Goal: Task Accomplishment & Management: Manage account settings

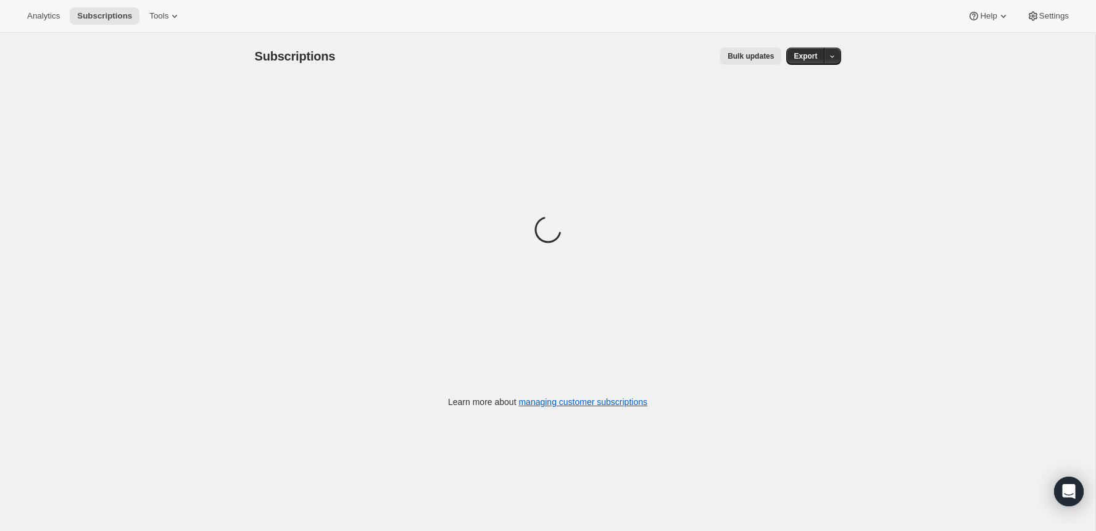
click at [486, 114] on div "Loading" at bounding box center [548, 232] width 586 height 304
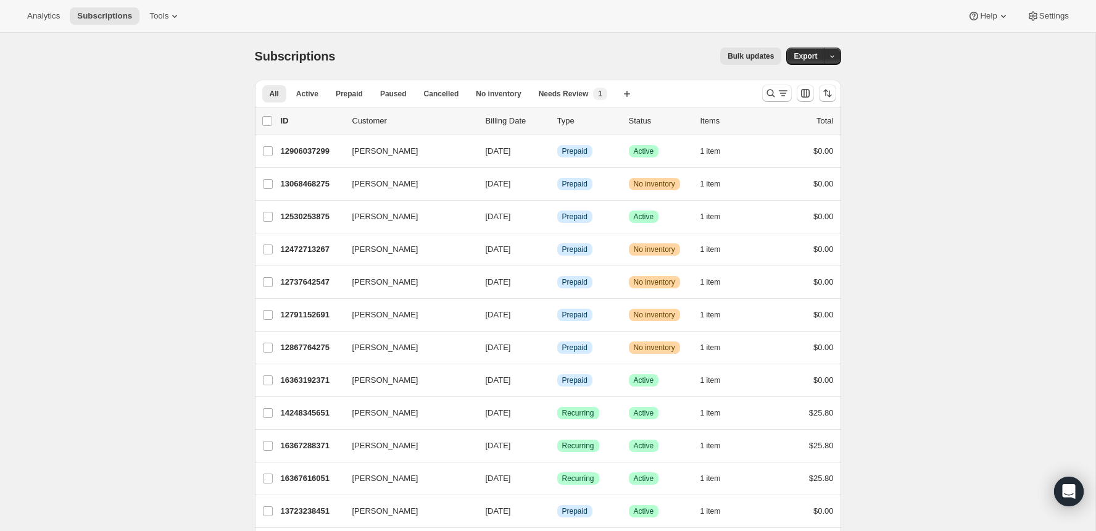
click at [760, 93] on div at bounding box center [800, 93] width 84 height 25
click at [770, 93] on icon "Search and filter results" at bounding box center [771, 93] width 12 height 12
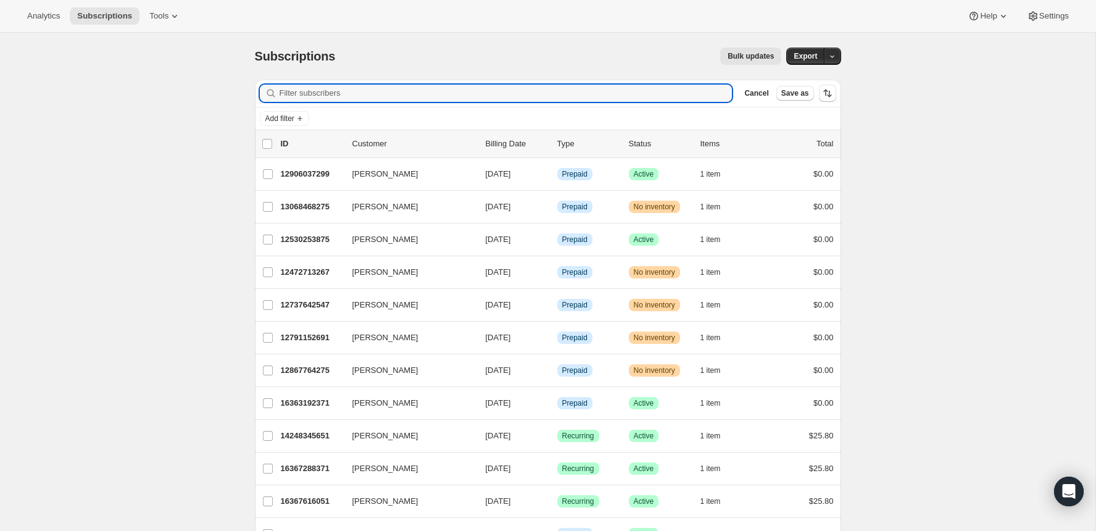
click at [528, 81] on div "Filter subscribers Cancel Save as" at bounding box center [548, 93] width 586 height 27
click at [513, 89] on input "Filter subscribers" at bounding box center [506, 93] width 453 height 17
paste input "[EMAIL_ADDRESS][DOMAIN_NAME]"
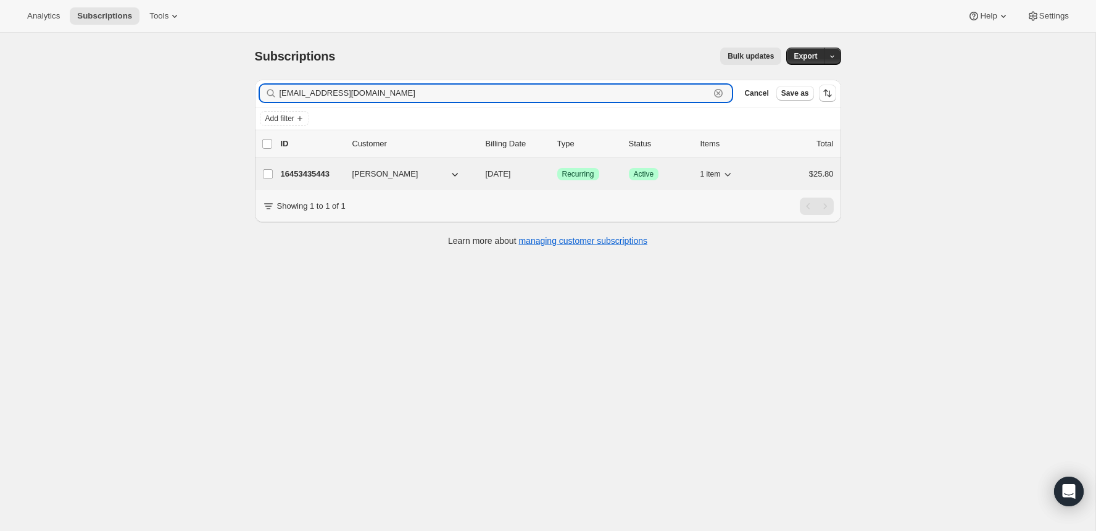
type input "[EMAIL_ADDRESS][DOMAIN_NAME]"
click at [315, 177] on p "16453435443" at bounding box center [312, 174] width 62 height 12
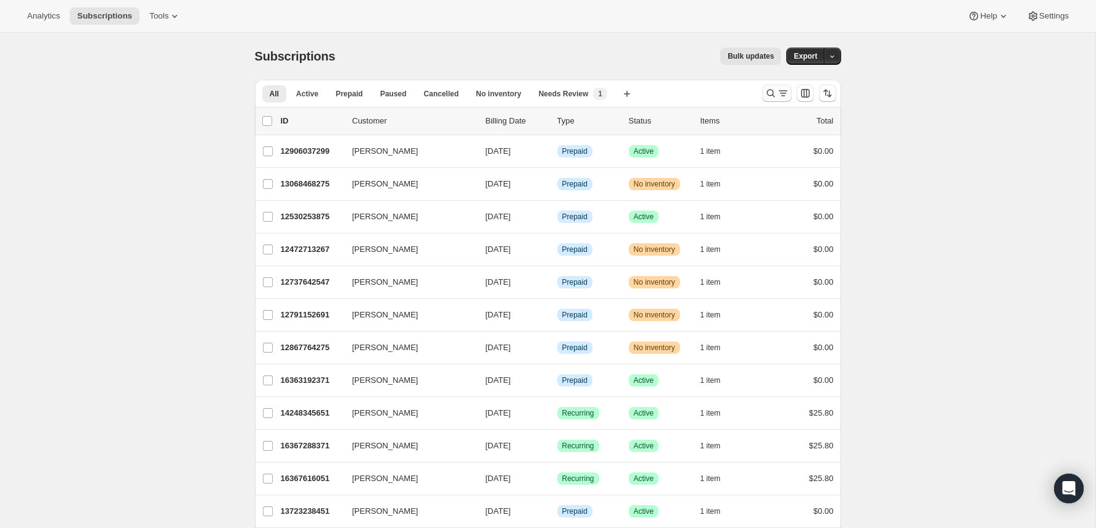
click at [766, 90] on icon "Search and filter results" at bounding box center [771, 93] width 12 height 12
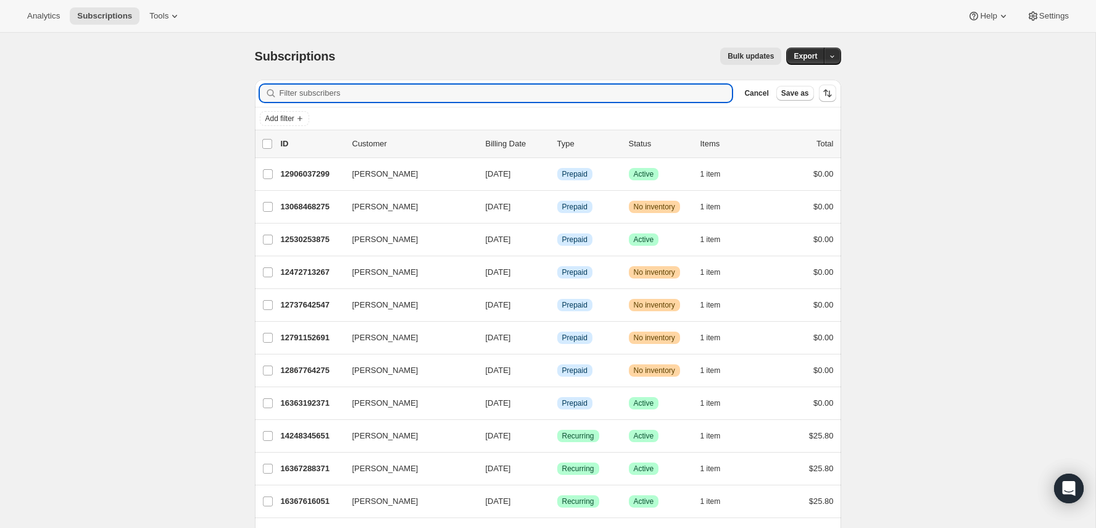
click at [469, 107] on div "Add filter" at bounding box center [548, 118] width 586 height 22
click at [469, 98] on input "Filter subscribers" at bounding box center [506, 93] width 453 height 17
paste input "[EMAIL_ADDRESS][DOMAIN_NAME]"
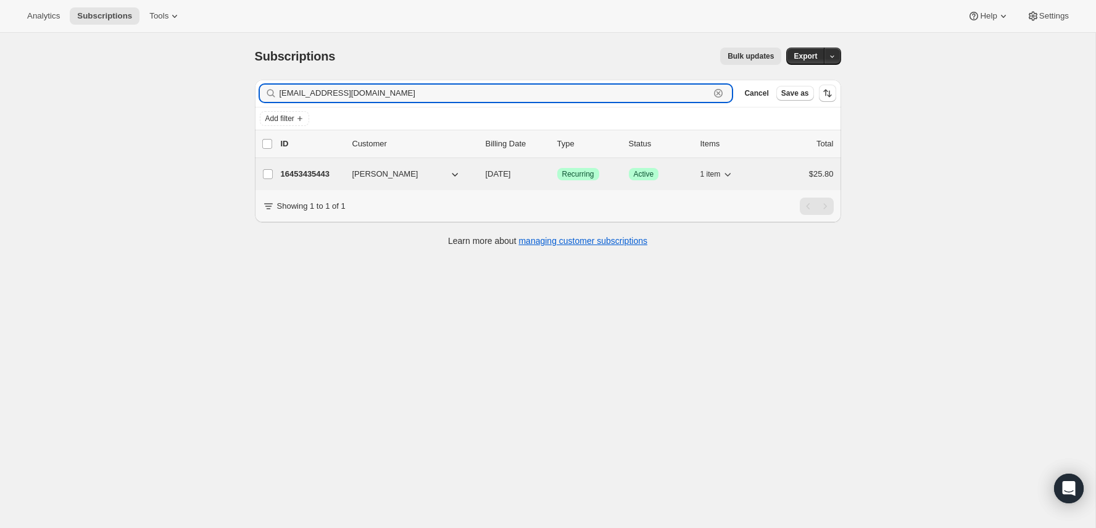
type input "[EMAIL_ADDRESS][DOMAIN_NAME]"
click at [301, 179] on div "16453435443 [PERSON_NAME] [DATE] Success Recurring Success Active 1 item $25.80" at bounding box center [557, 173] width 553 height 17
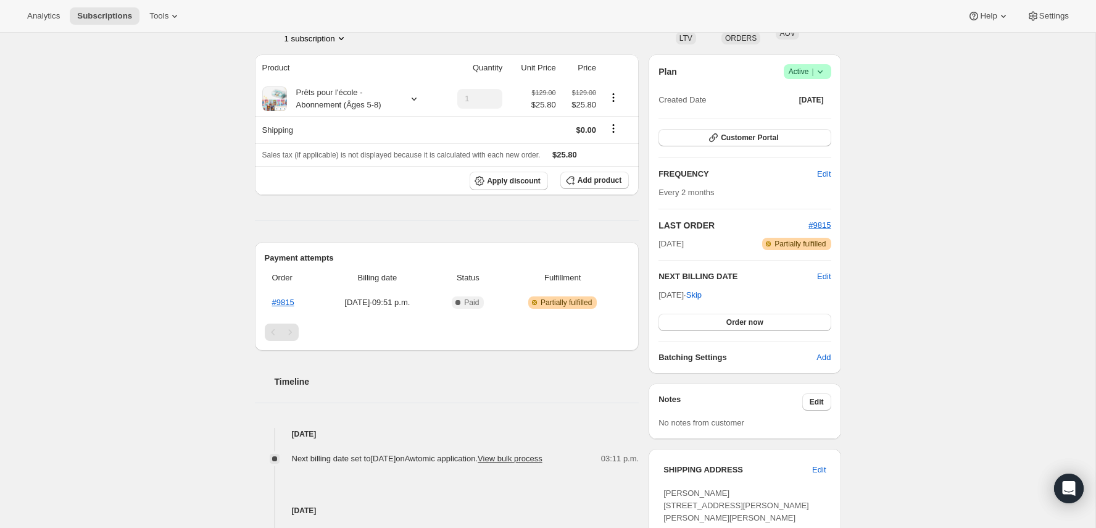
scroll to position [97, 0]
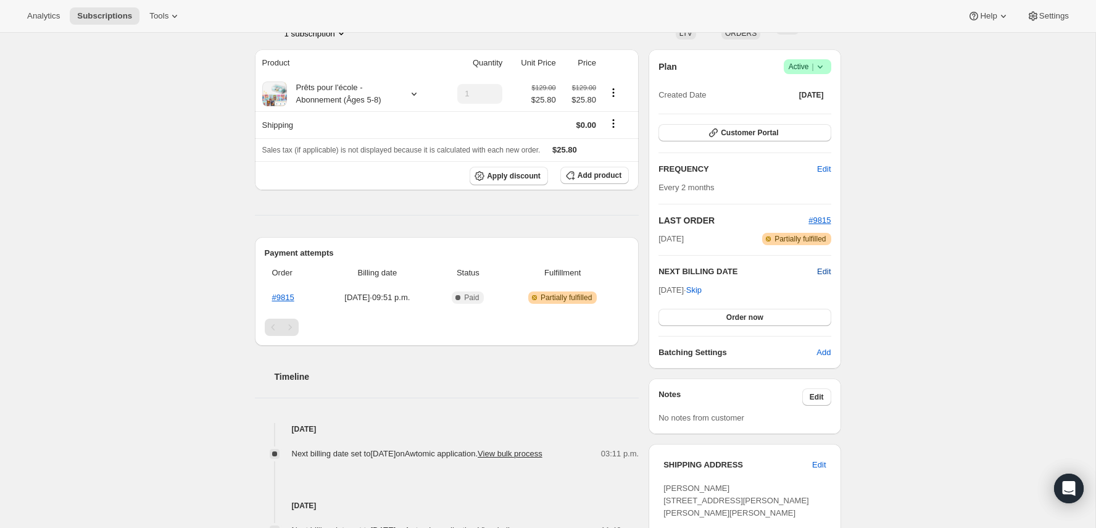
click at [820, 273] on span "Edit" at bounding box center [824, 271] width 14 height 12
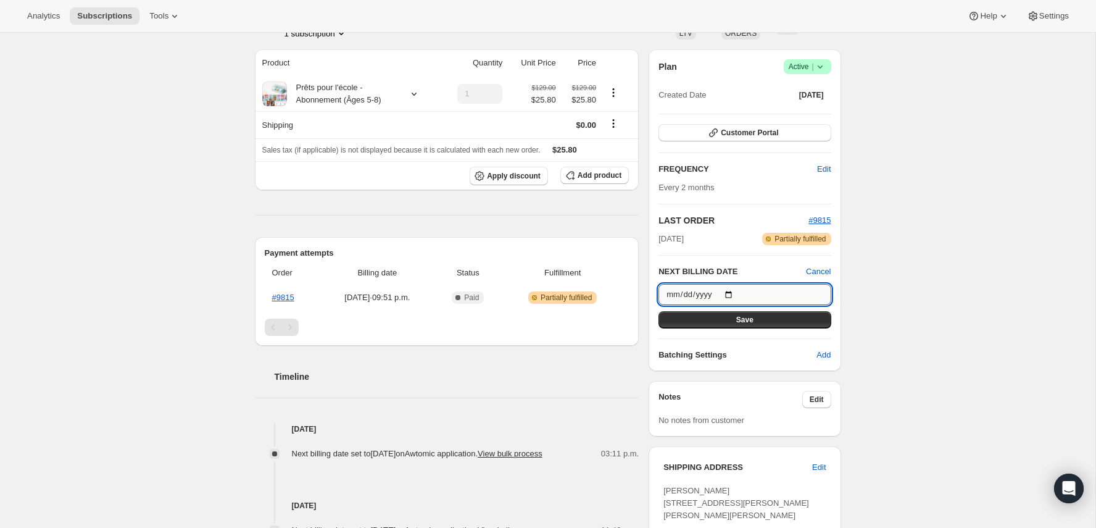
click at [739, 293] on input "[DATE]" at bounding box center [745, 294] width 172 height 21
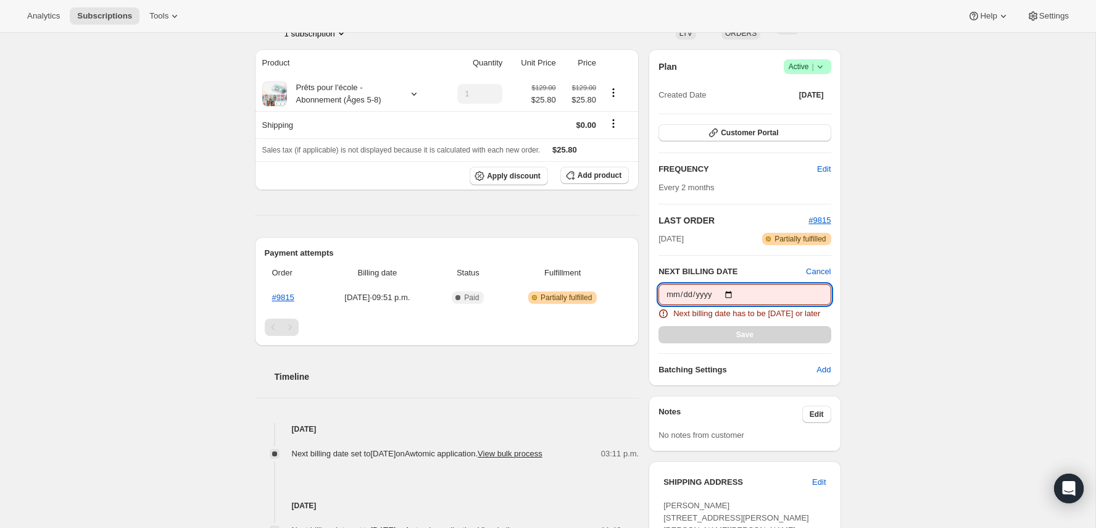
type input "[DATE]"
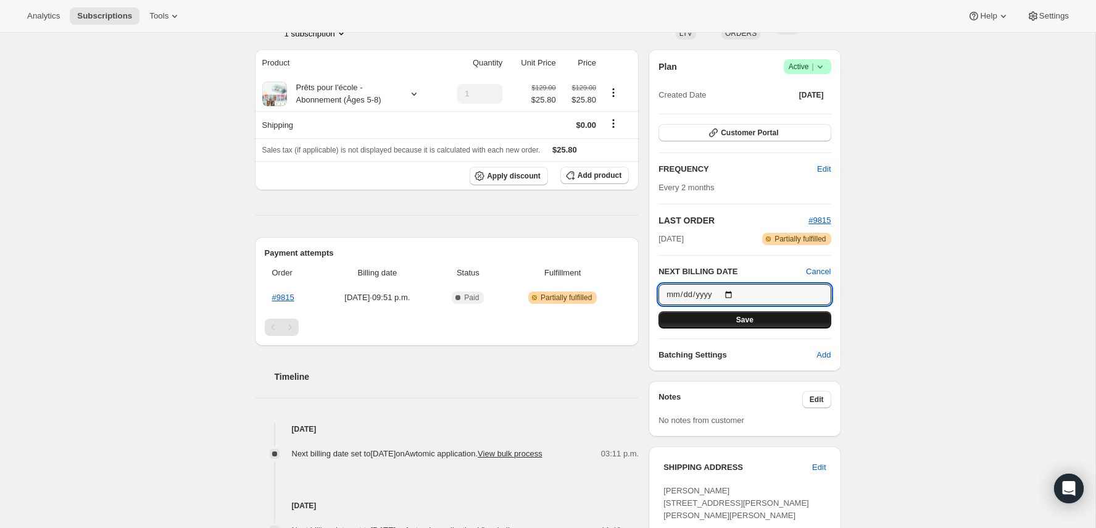
click at [762, 321] on button "Save" at bounding box center [745, 319] width 172 height 17
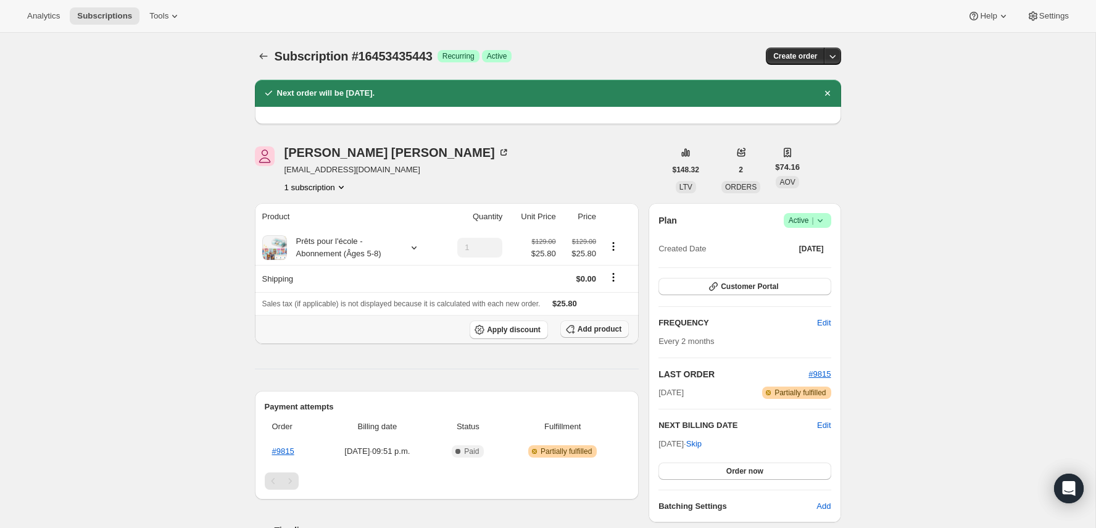
scroll to position [30, 0]
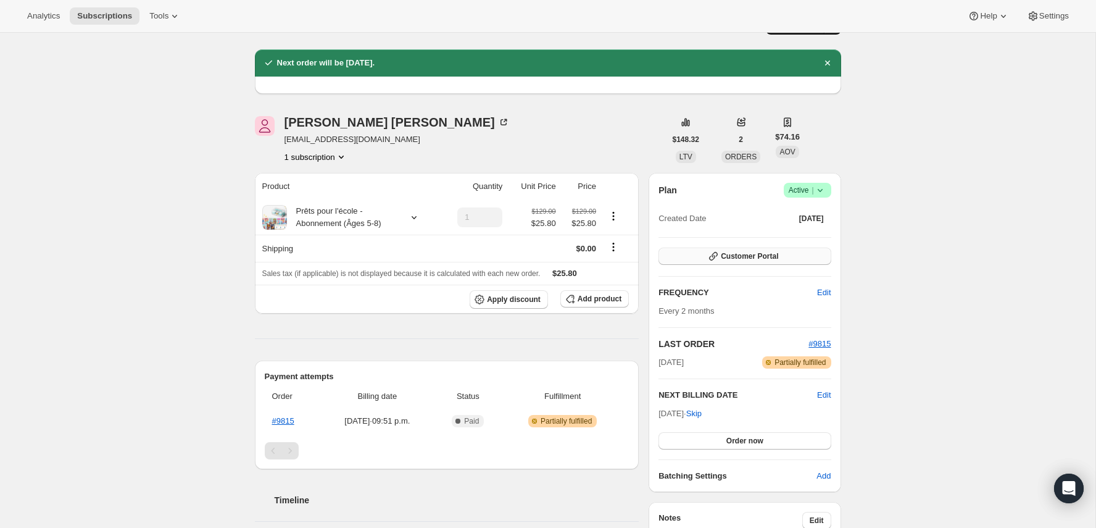
click at [790, 254] on button "Customer Portal" at bounding box center [745, 256] width 172 height 17
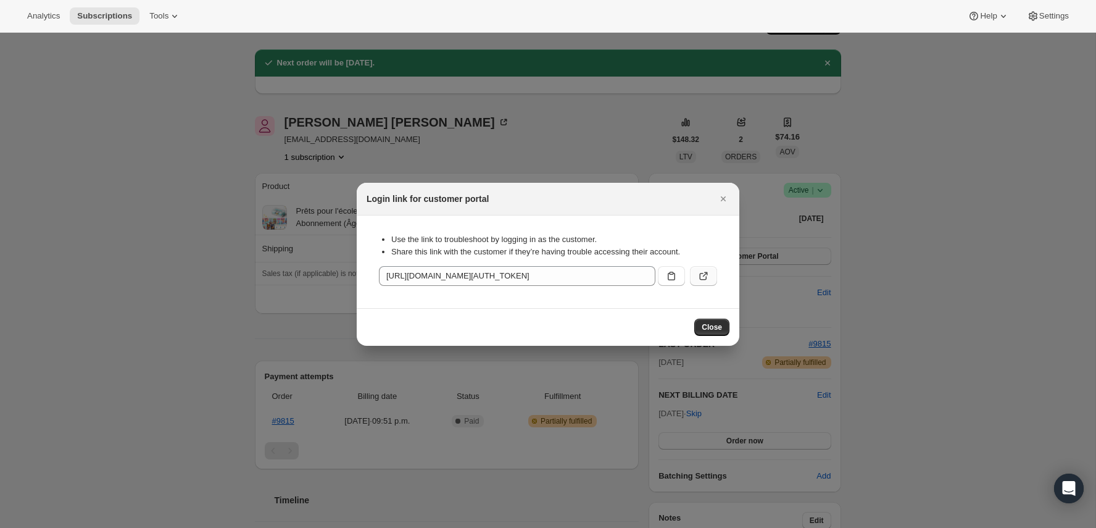
click at [709, 280] on icon ":rfa:" at bounding box center [704, 276] width 12 height 12
